Goal: Check status: Check status

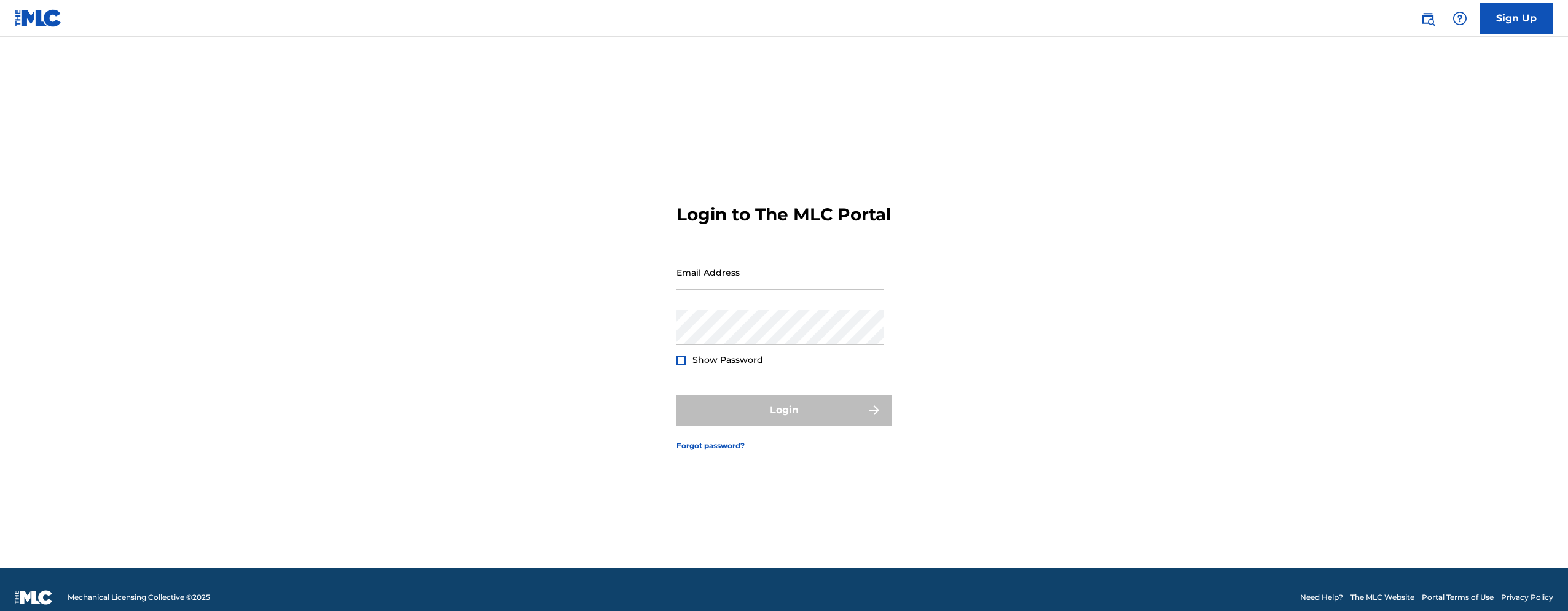
type input "[EMAIL_ADDRESS][DOMAIN_NAME]"
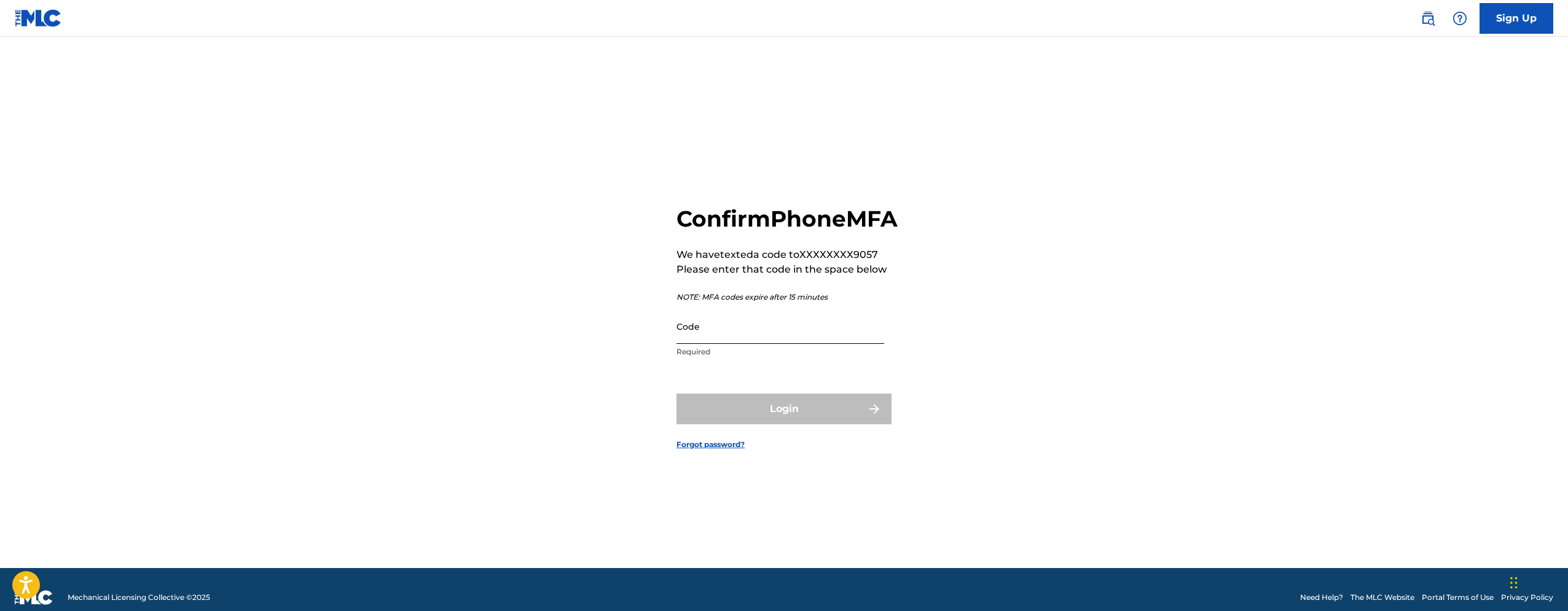
click at [709, 339] on input "Code" at bounding box center [780, 326] width 207 height 35
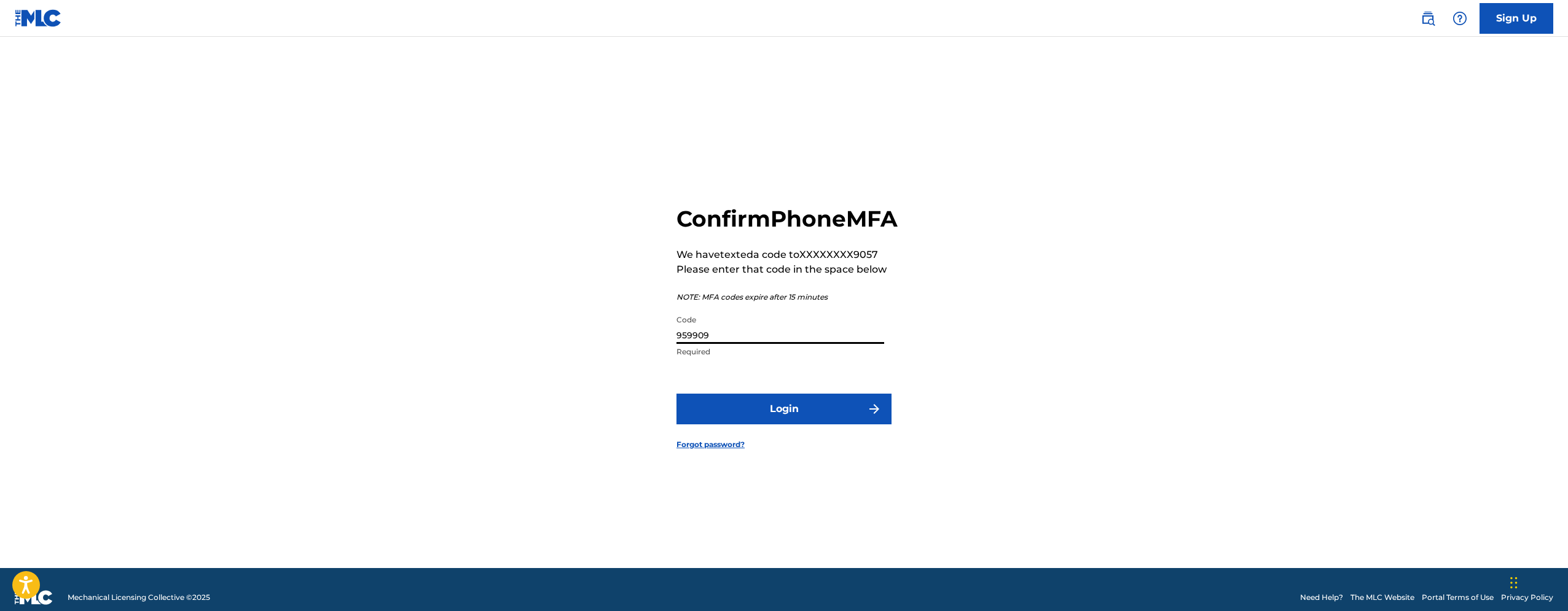
type input "959909"
click at [677, 394] on button "Login" at bounding box center [784, 409] width 215 height 31
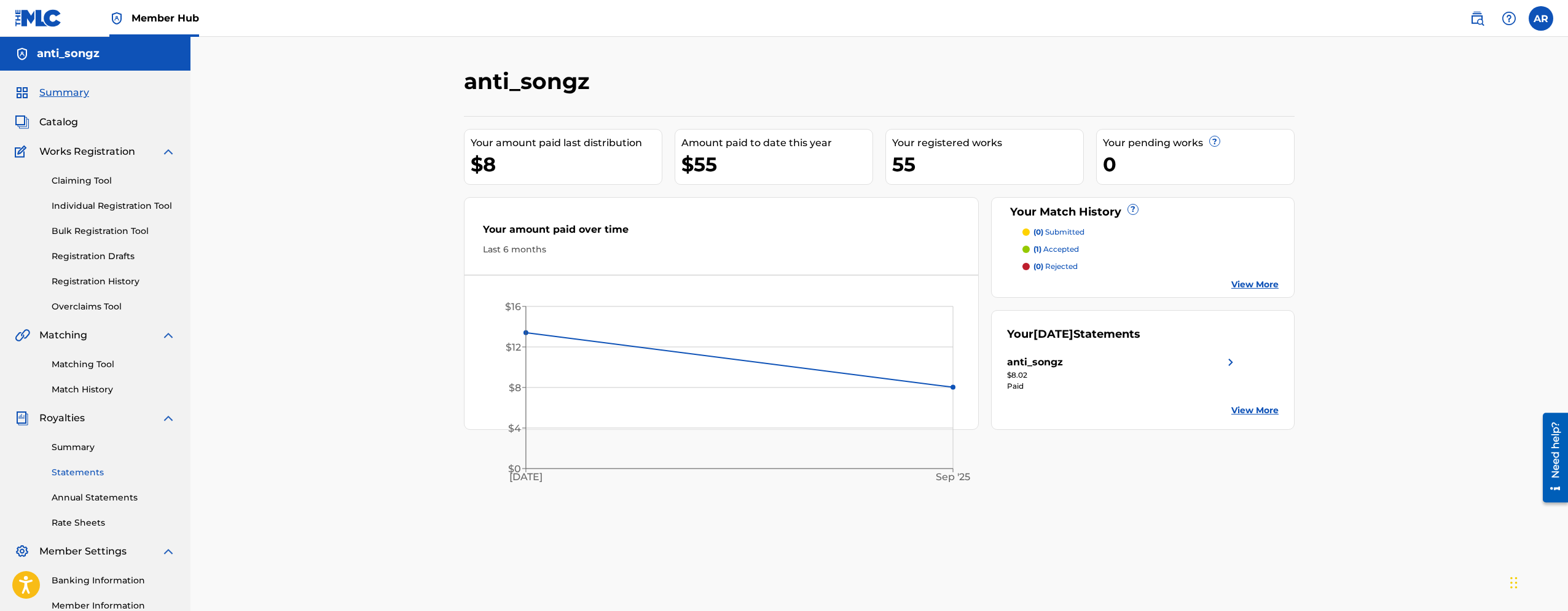
click at [92, 472] on link "Statements" at bounding box center [113, 473] width 124 height 13
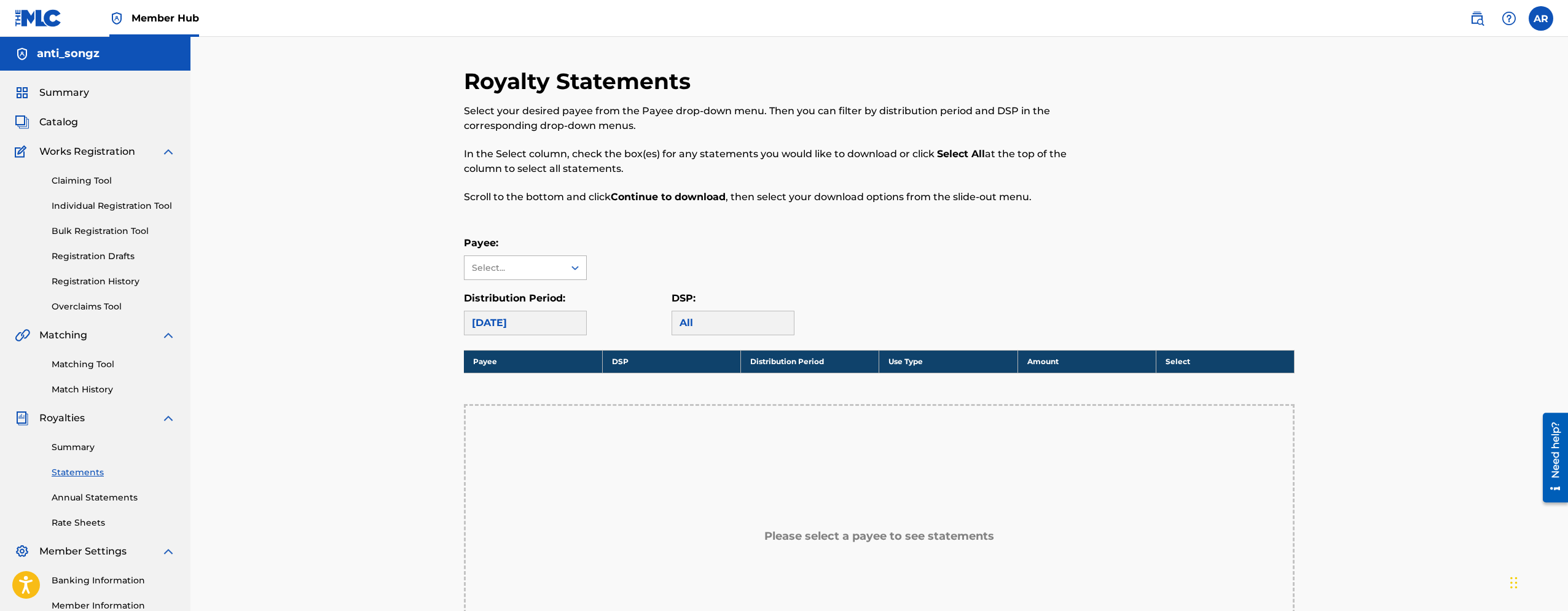
click at [516, 271] on div "Select..." at bounding box center [514, 268] width 83 height 13
click at [520, 291] on div "anti_songz" at bounding box center [525, 295] width 121 height 31
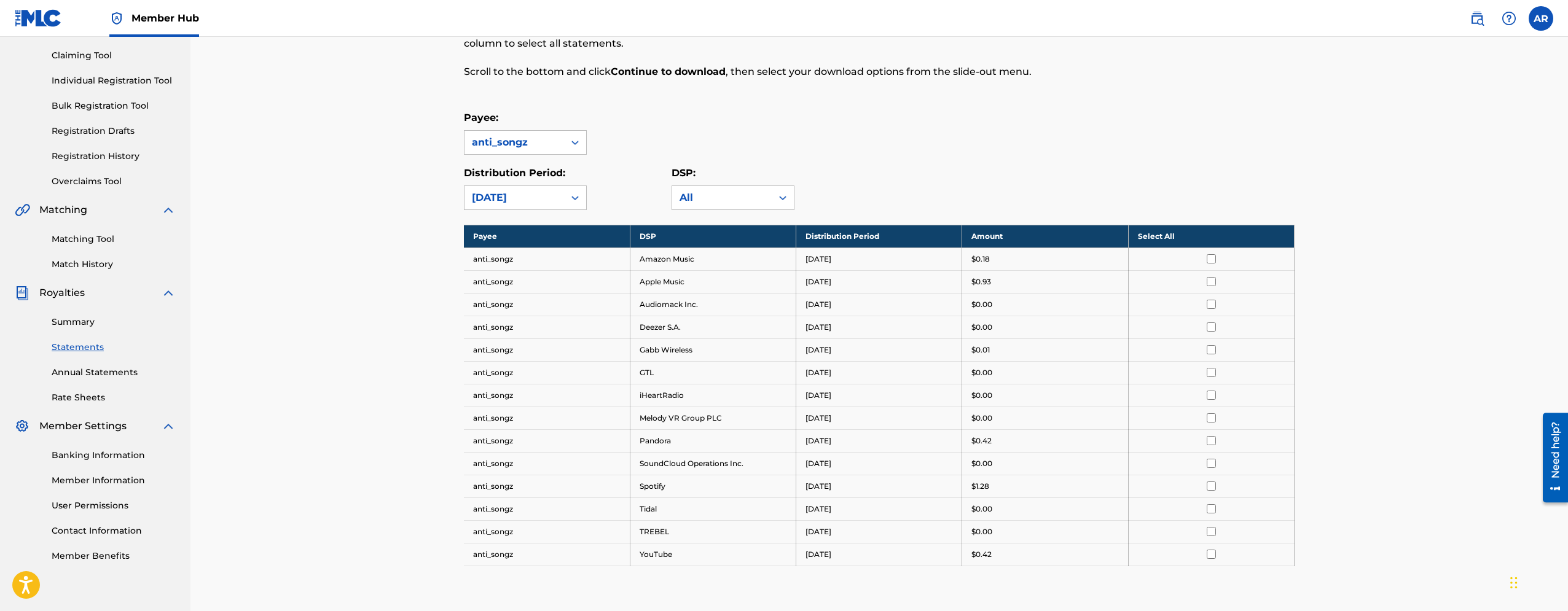
scroll to position [299, 0]
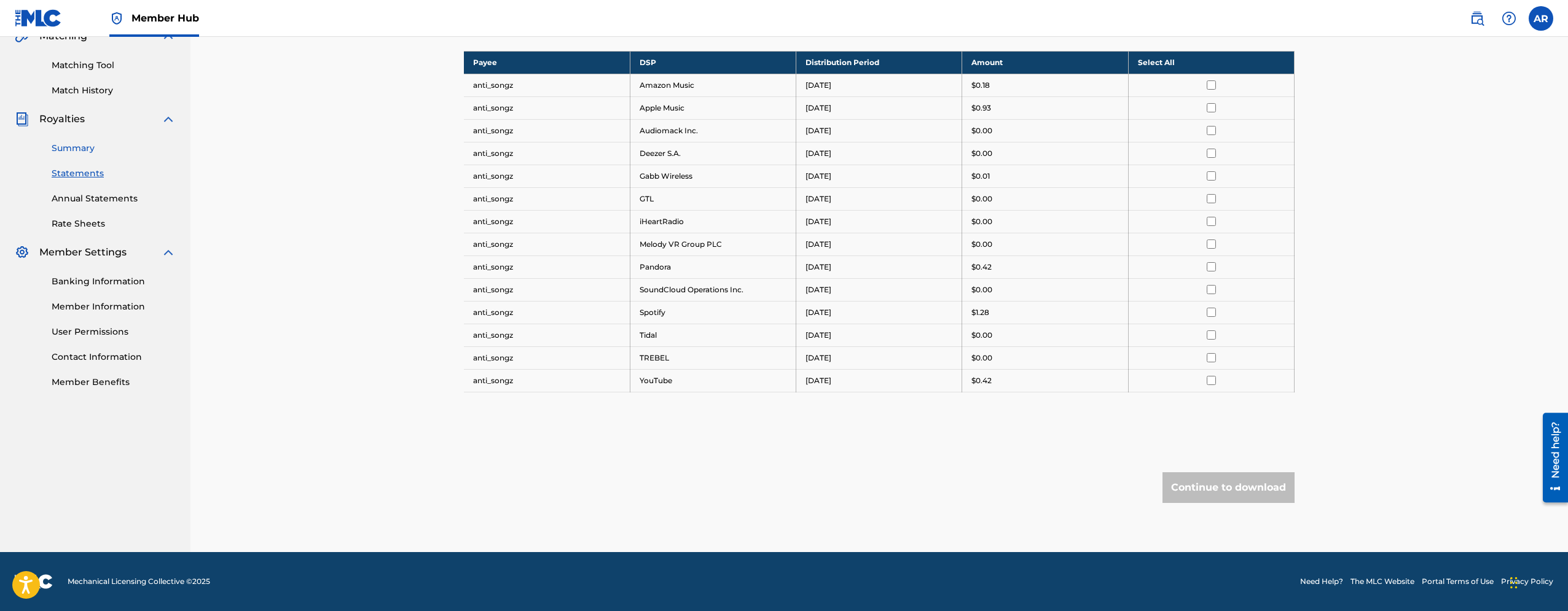
click at [83, 146] on link "Summary" at bounding box center [113, 148] width 124 height 13
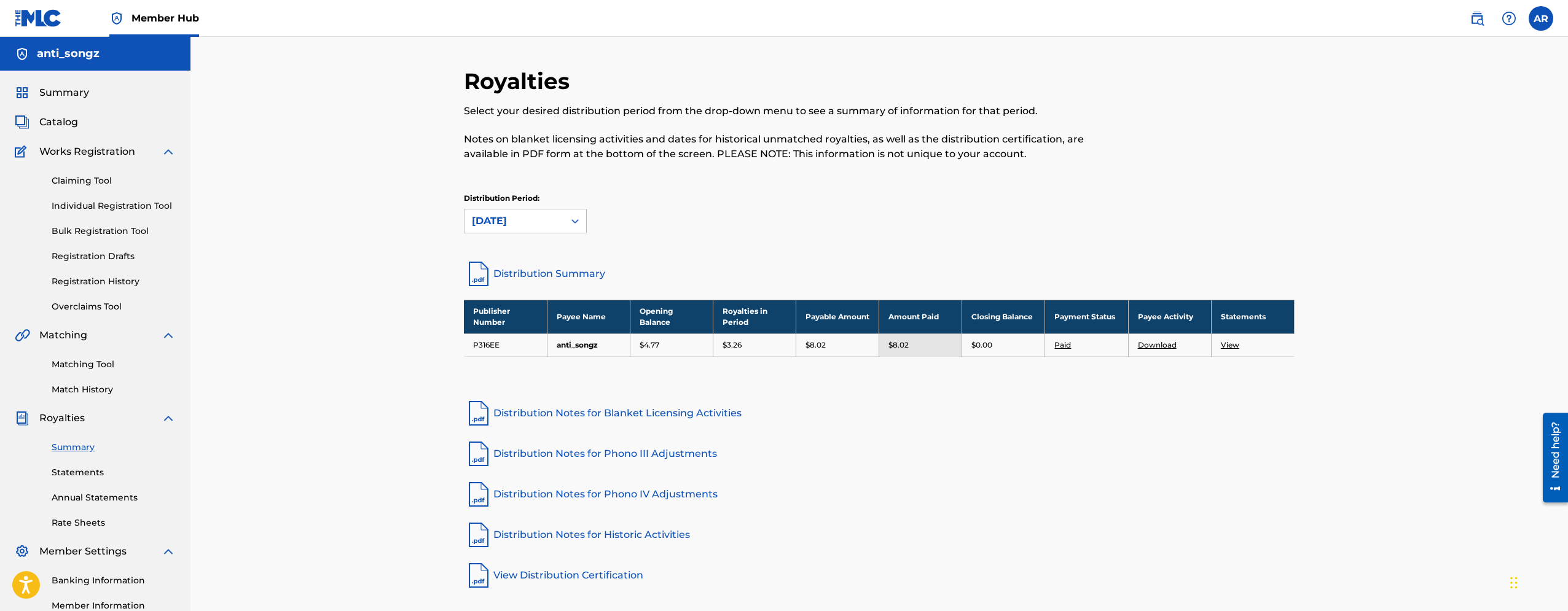
click at [1058, 347] on link "Paid" at bounding box center [1063, 345] width 16 height 9
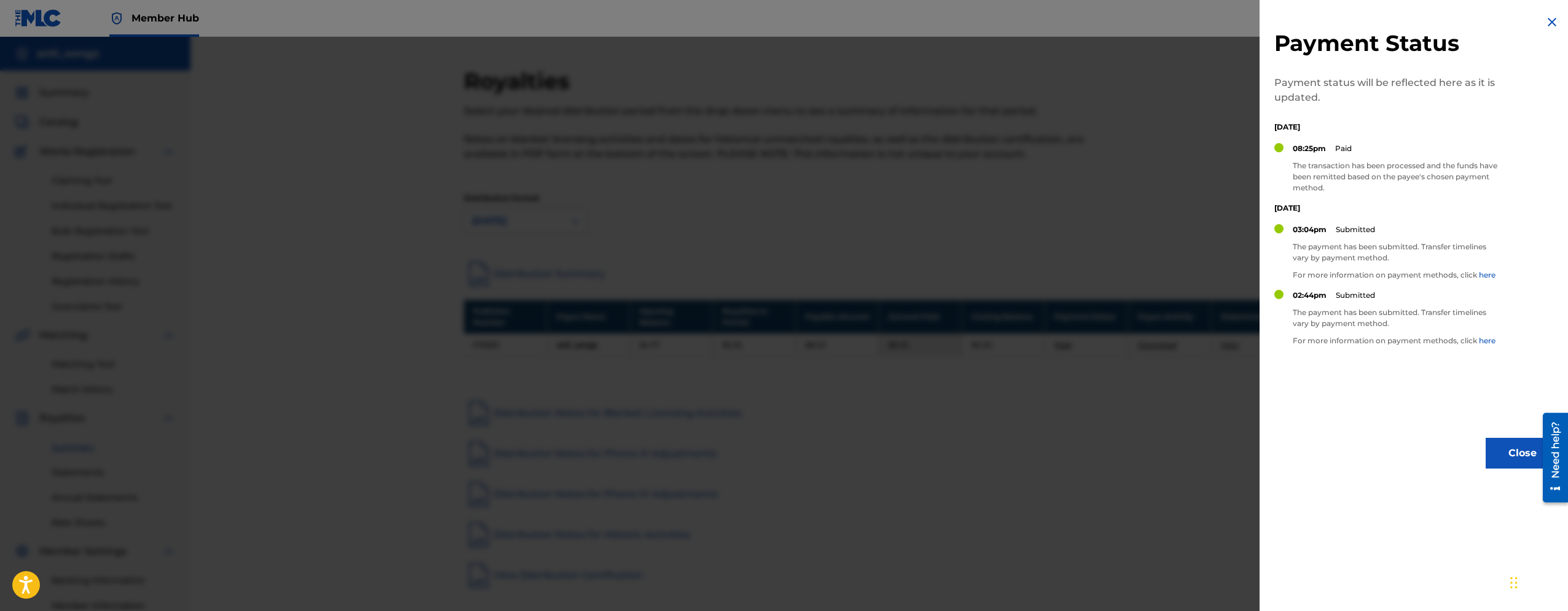
click at [1044, 341] on div at bounding box center [784, 342] width 1568 height 611
